Goal: Information Seeking & Learning: Learn about a topic

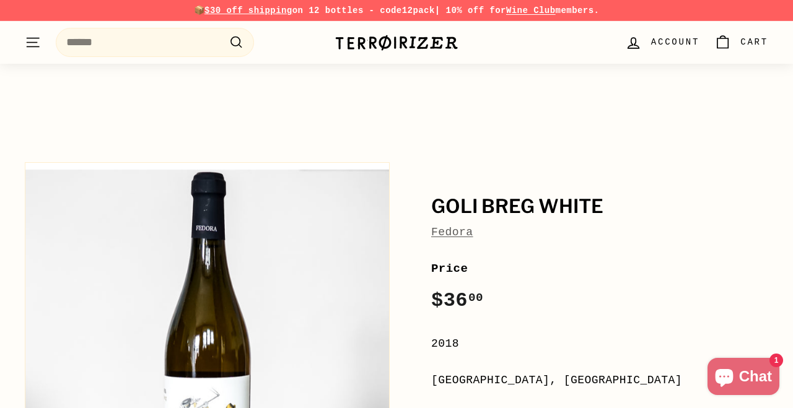
scroll to position [121, 0]
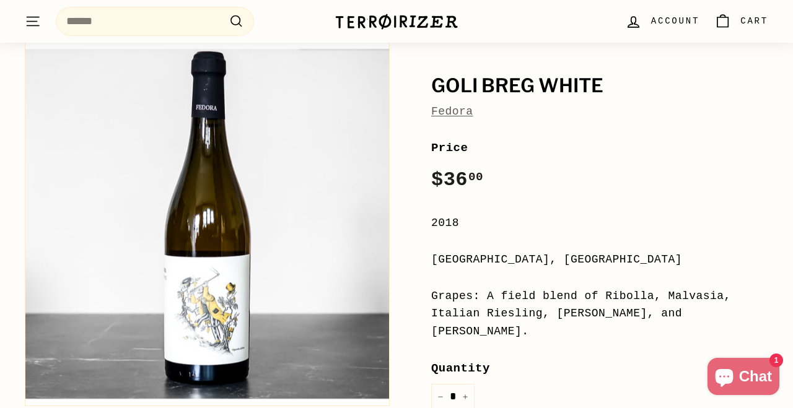
click at [46, 25] on button ". . . Site navigation" at bounding box center [32, 21] width 31 height 37
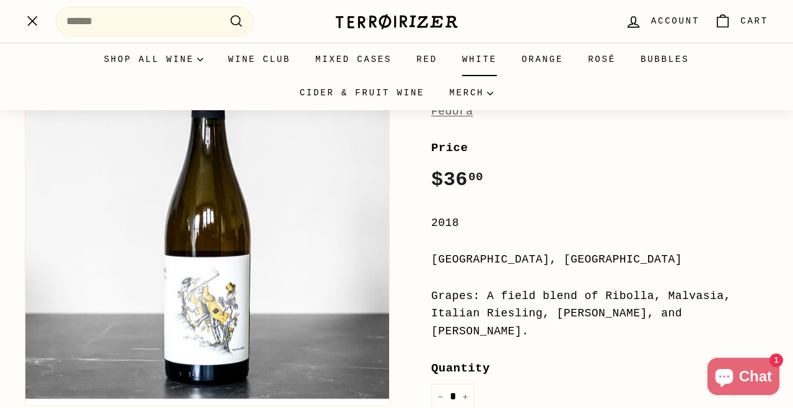
click at [471, 55] on link "White" at bounding box center [479, 59] width 59 height 33
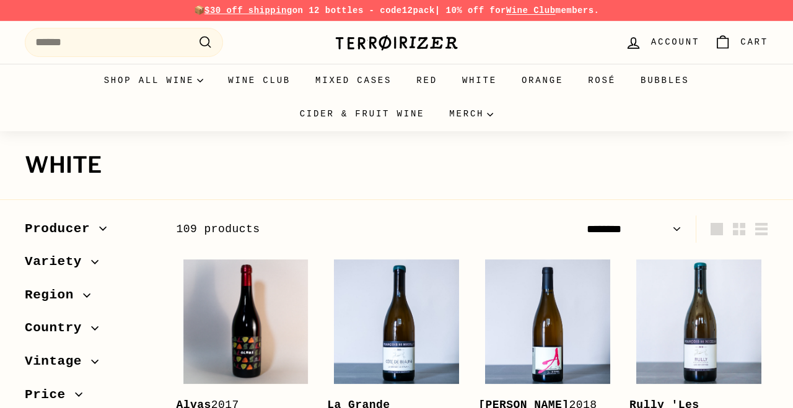
select select "******"
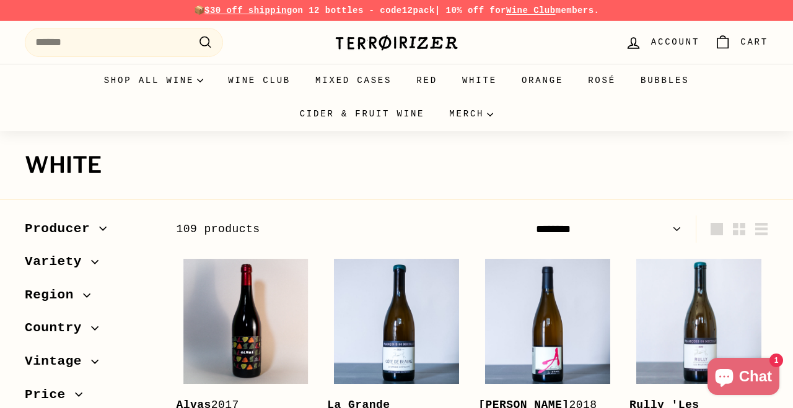
click at [54, 328] on span "Country" at bounding box center [58, 328] width 66 height 21
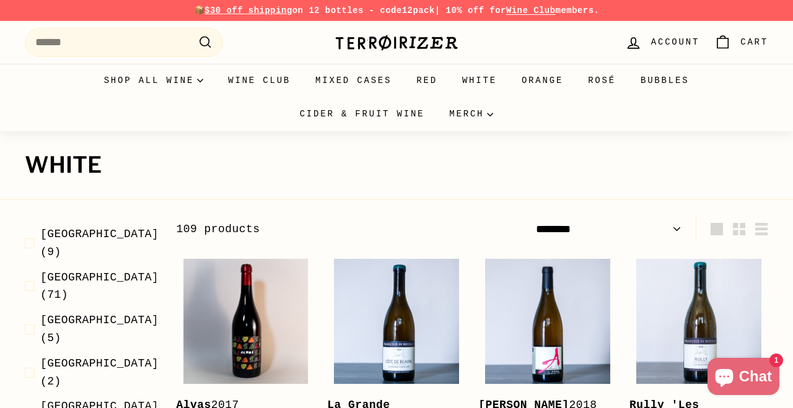
scroll to position [129, 0]
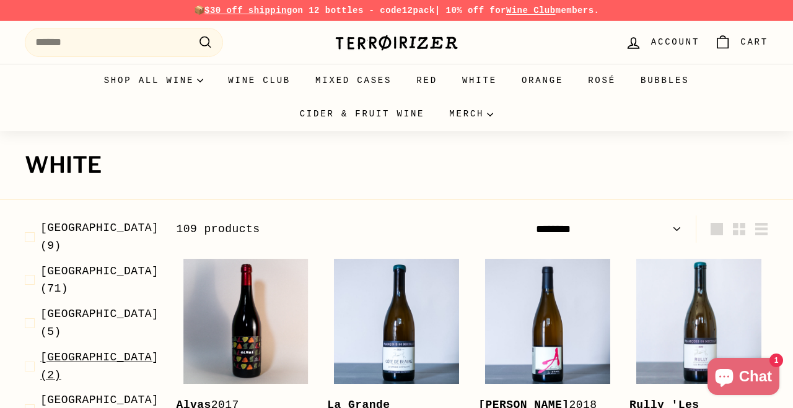
click at [63, 351] on span "Hungary" at bounding box center [99, 357] width 118 height 12
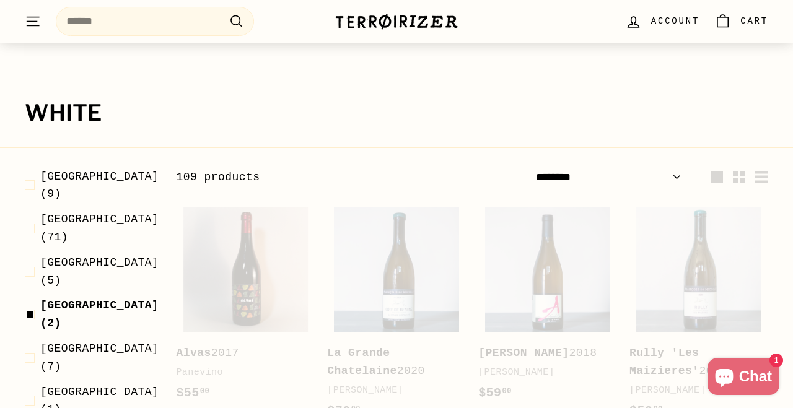
scroll to position [167, 0]
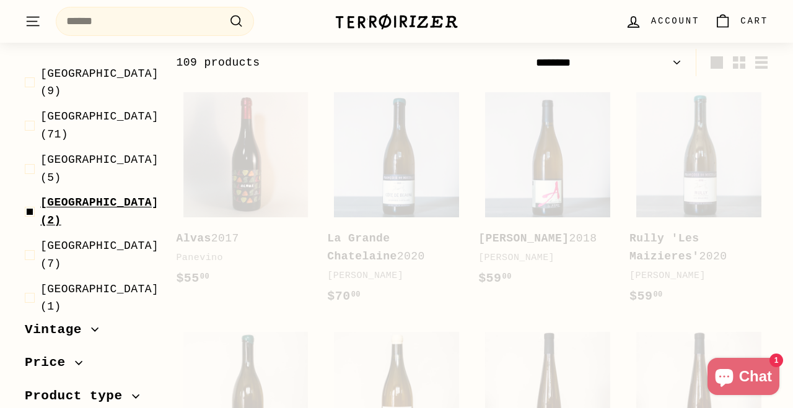
select select "******"
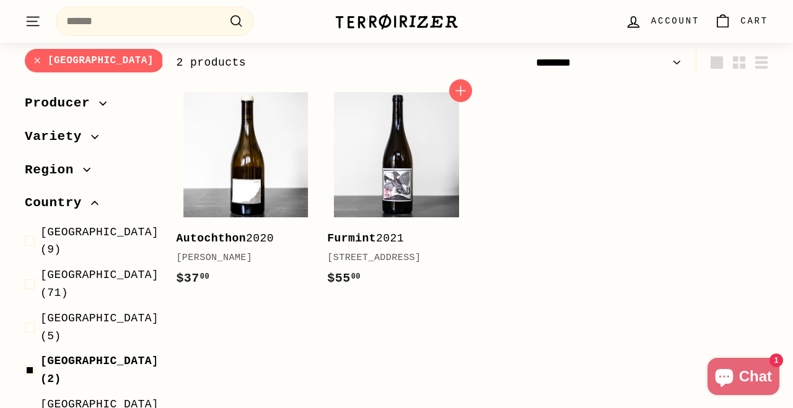
click at [368, 235] on b "Furmint" at bounding box center [351, 238] width 49 height 12
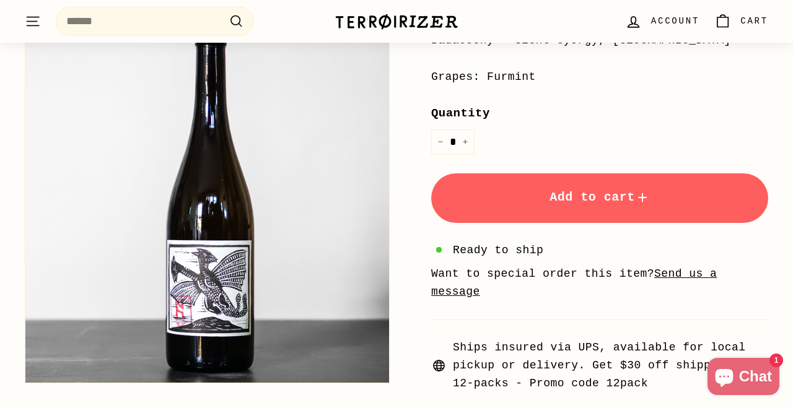
scroll to position [341, 0]
